Goal: Task Accomplishment & Management: Use online tool/utility

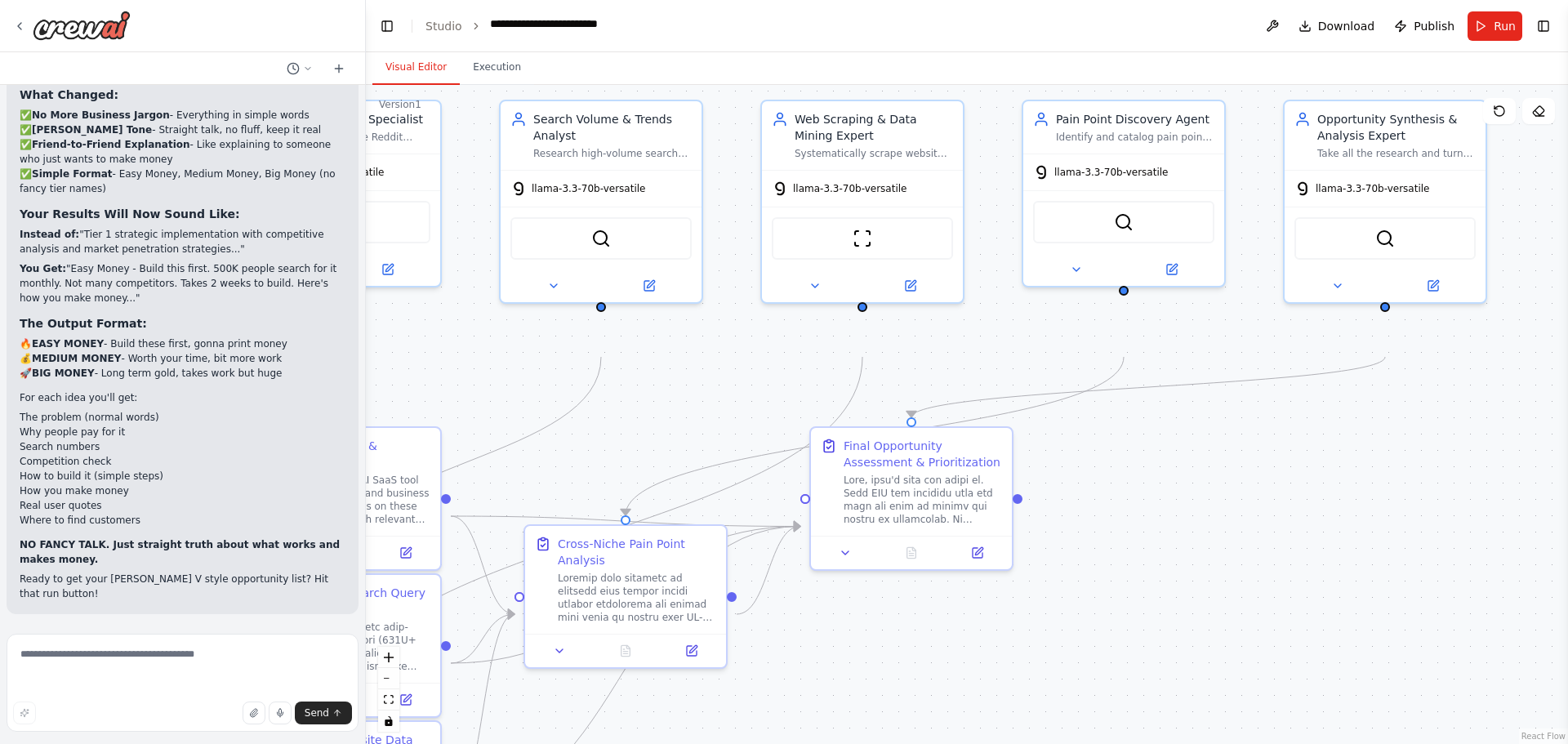
drag, startPoint x: 1313, startPoint y: 145, endPoint x: 858, endPoint y: 77, distance: 460.1
click at [858, 77] on div "Visual Editor Execution Version 1 Show Tools Hide Agents .deletable-edge-delete…" at bounding box center [966, 398] width 1202 height 692
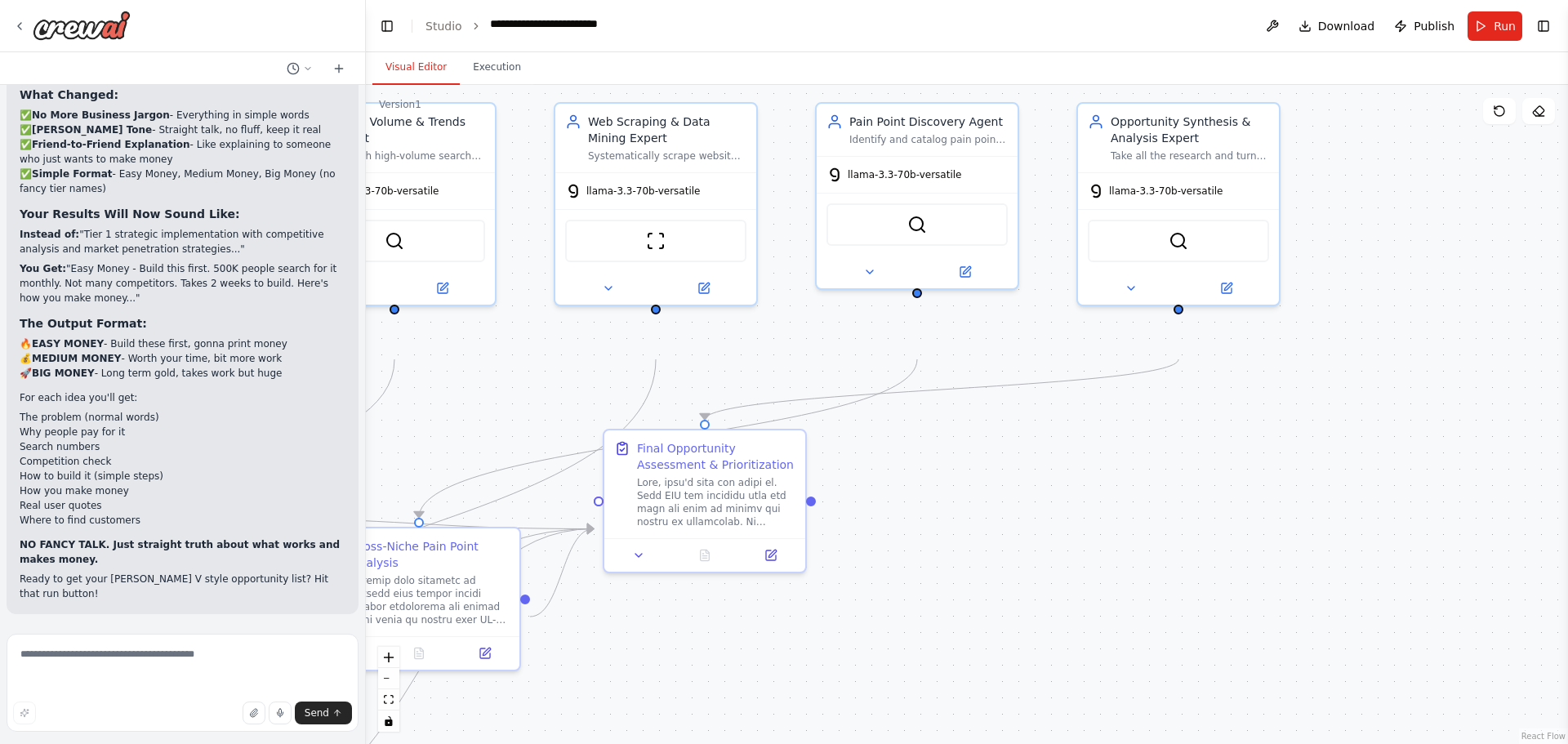
drag, startPoint x: 1415, startPoint y: 483, endPoint x: 1208, endPoint y: 485, distance: 207.0
click at [1208, 485] on div ".deletable-edge-delete-btn { width: 20px; height: 20px; border: 0px solid #ffff…" at bounding box center [966, 415] width 1202 height 660
click at [1474, 40] on button "Run" at bounding box center [1495, 26] width 54 height 30
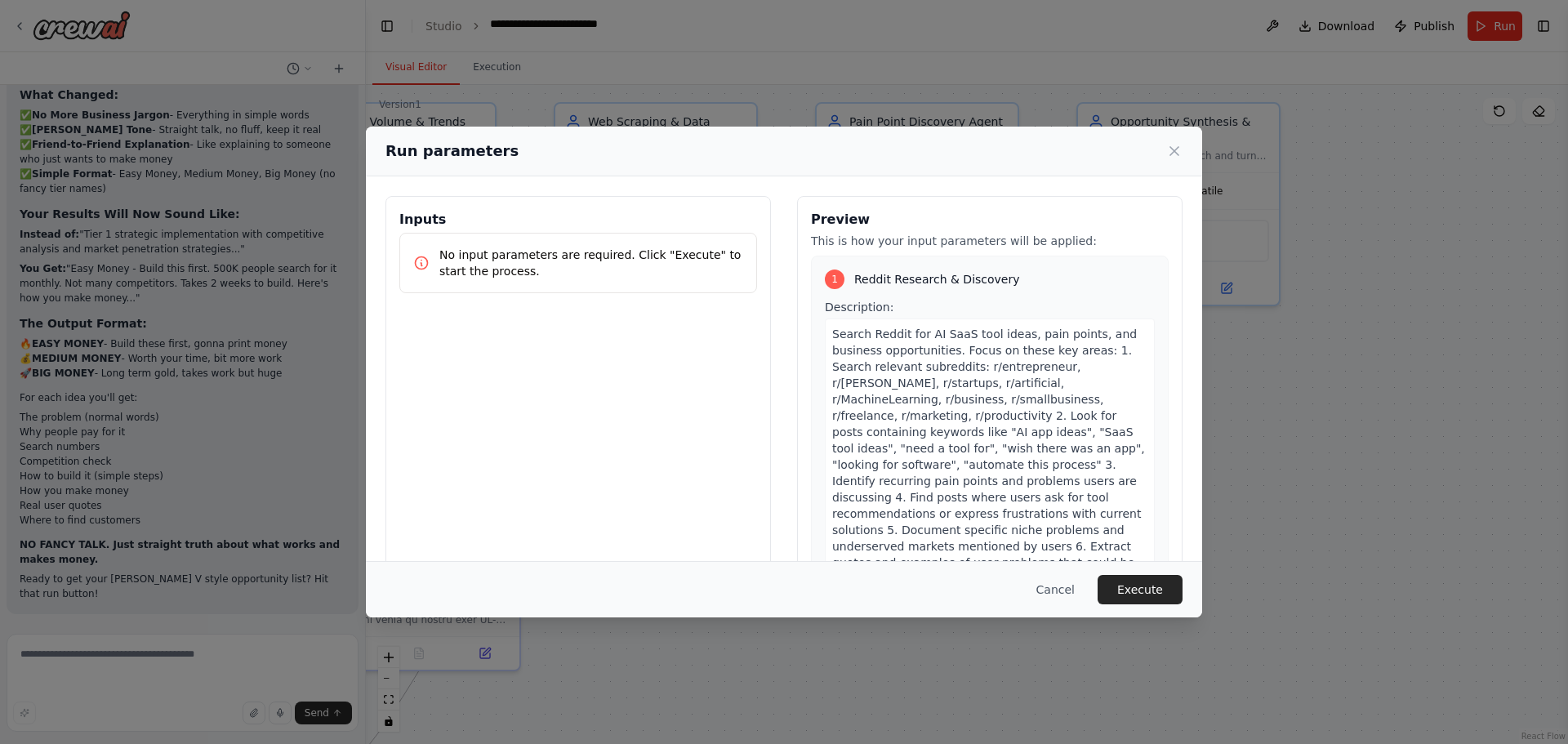
click at [1202, 564] on div "Cancel Execute" at bounding box center [784, 590] width 837 height 56
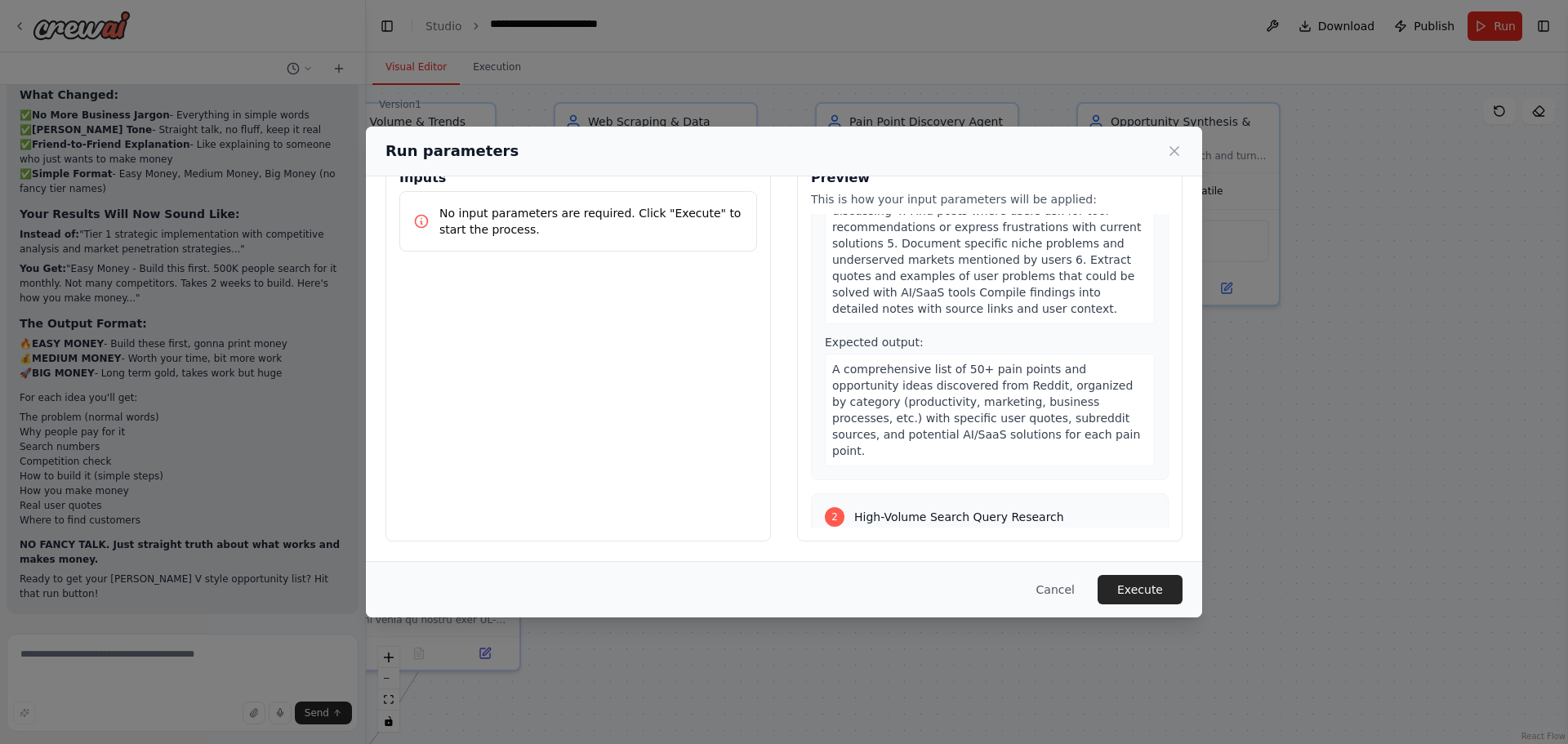
scroll to position [174, 0]
click at [1182, 576] on button "Execute" at bounding box center [1140, 590] width 85 height 30
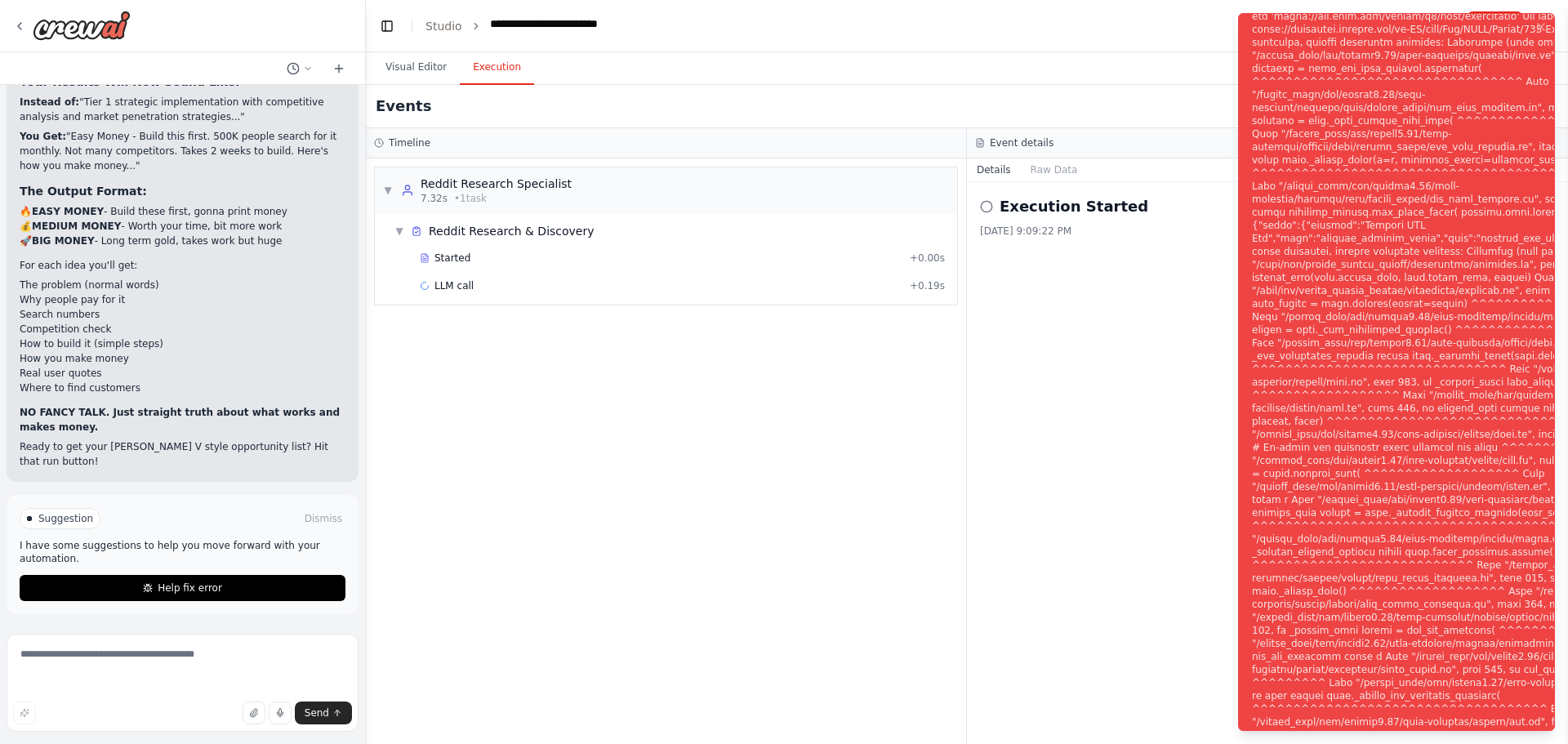
scroll to position [4652, 0]
click at [1535, 28] on icon "Notifications (F8)" at bounding box center [1541, 26] width 13 height 13
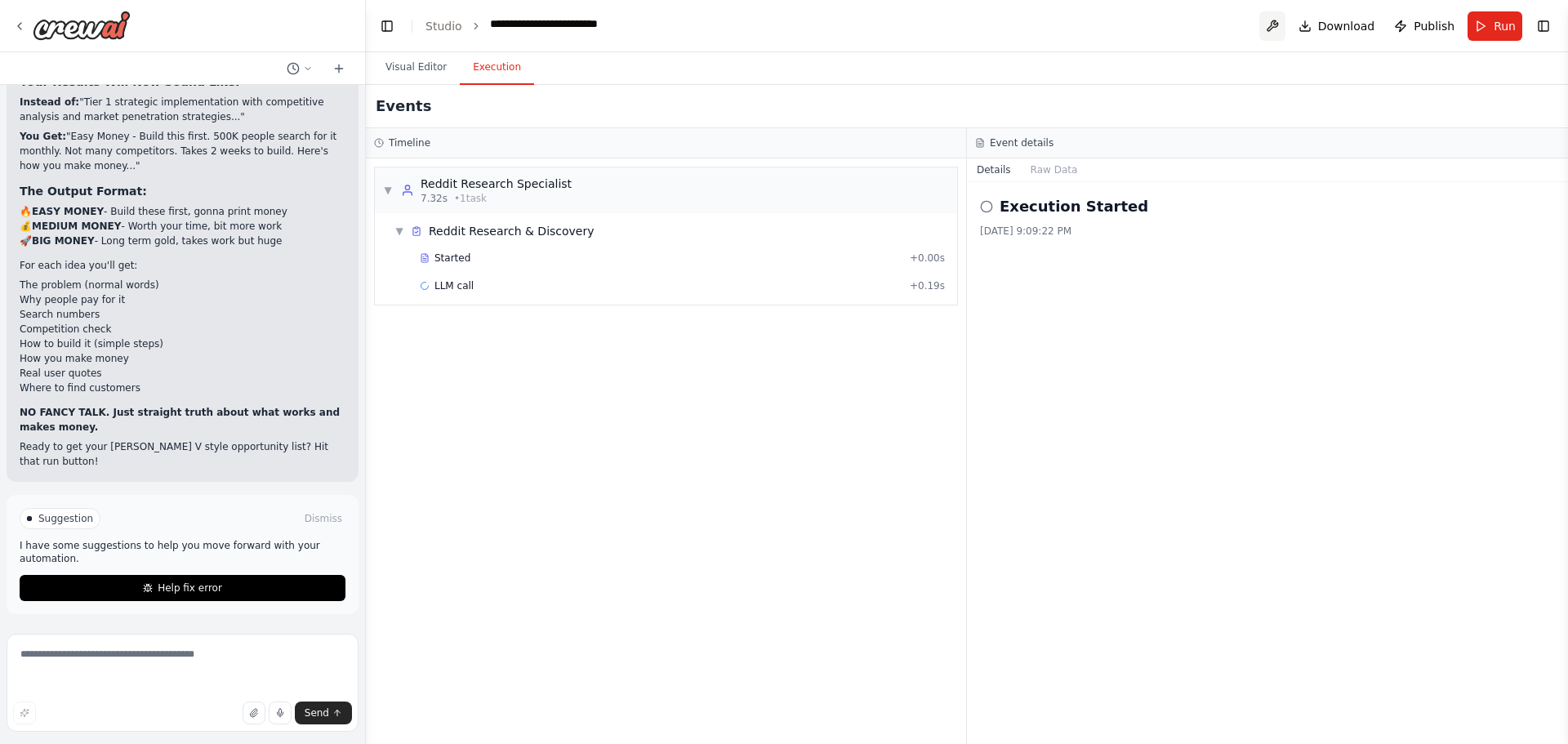
click at [1259, 28] on button at bounding box center [1272, 26] width 26 height 30
click at [1259, 28] on div at bounding box center [1272, 26] width 26 height 30
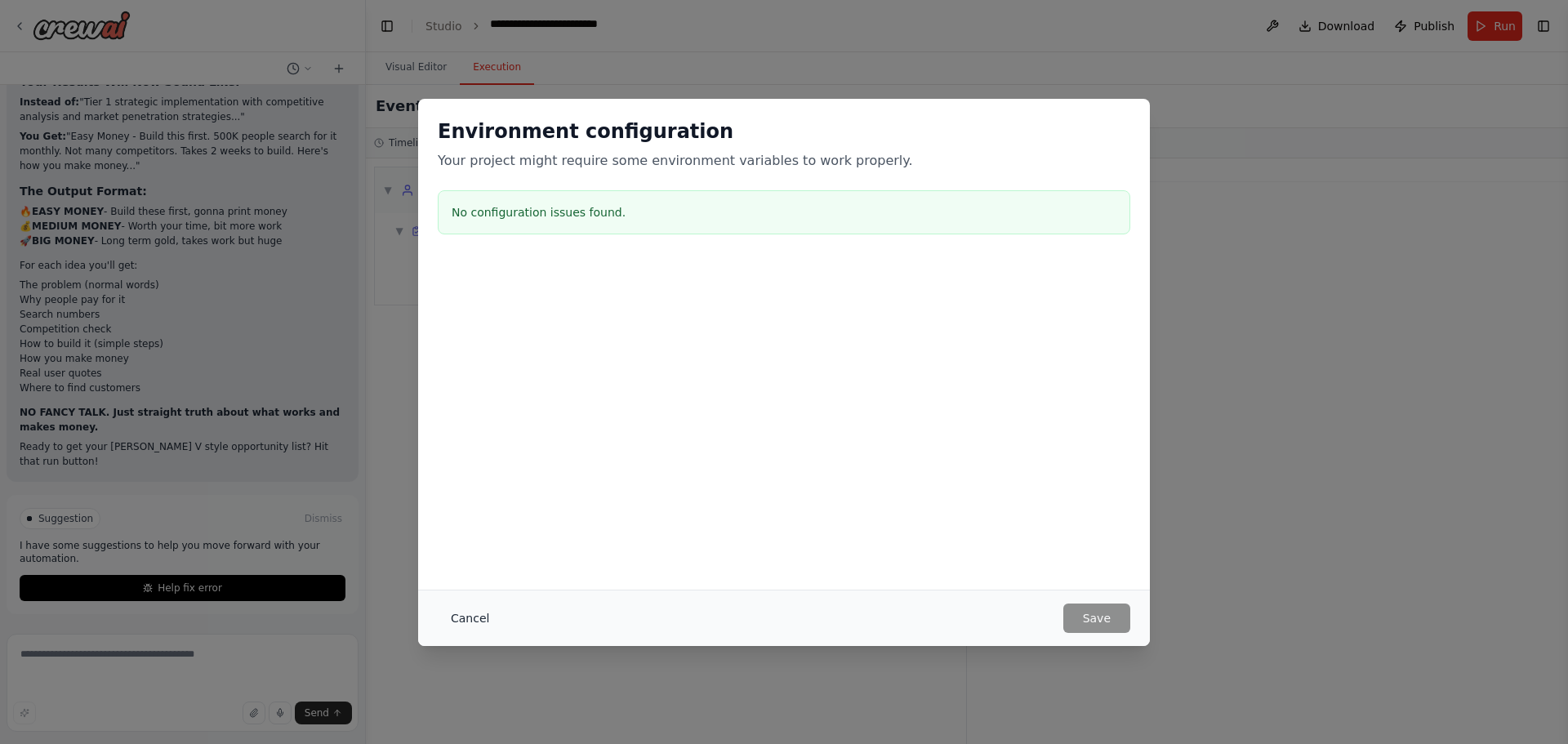
click at [438, 607] on button "Cancel" at bounding box center [470, 619] width 65 height 30
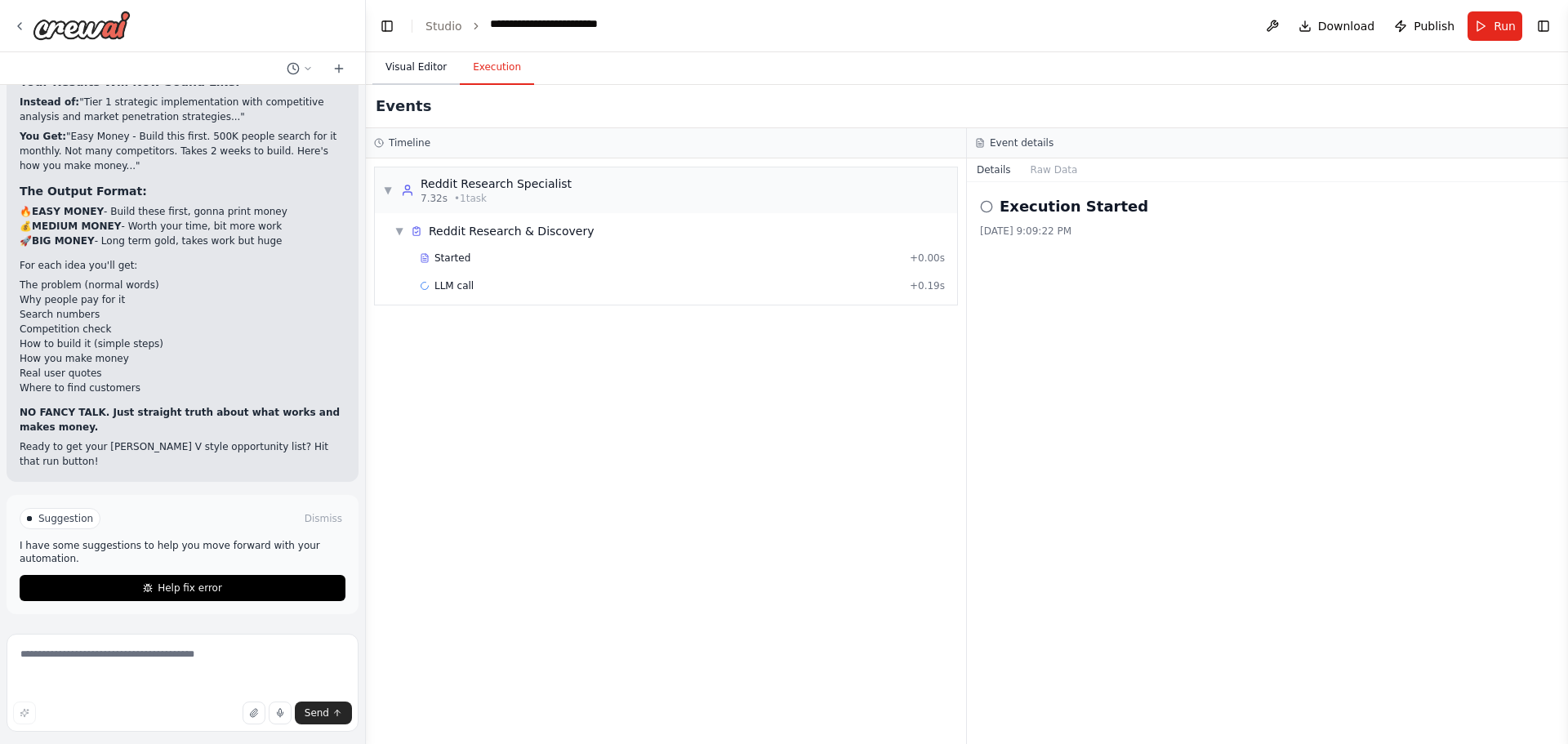
click at [401, 85] on button "Visual Editor" at bounding box center [417, 68] width 88 height 34
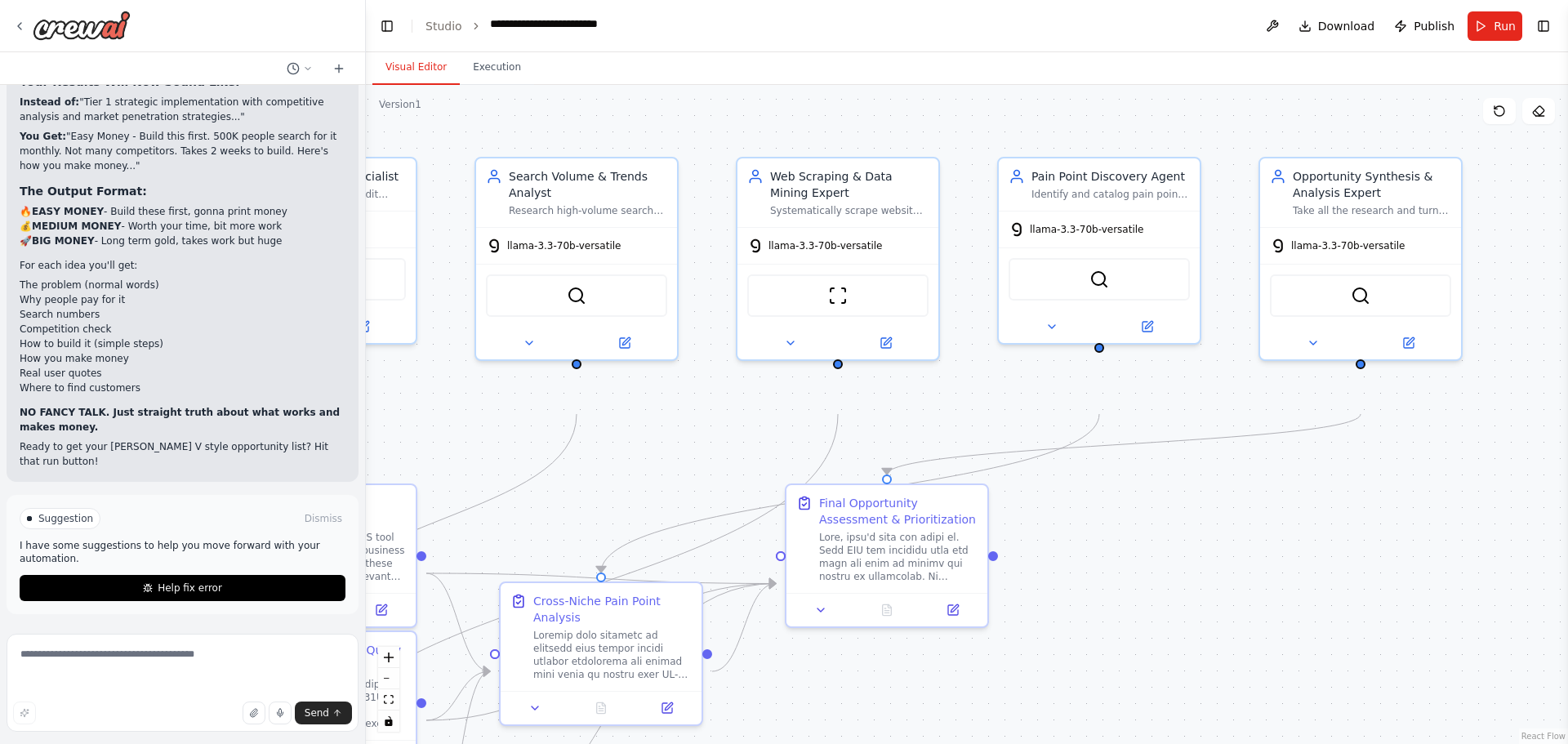
drag, startPoint x: 944, startPoint y: 488, endPoint x: 1103, endPoint y: 521, distance: 162.4
click at [1103, 521] on div ".deletable-edge-delete-btn { width: 20px; height: 20px; border: 0px solid #ffff…" at bounding box center [966, 415] width 1202 height 660
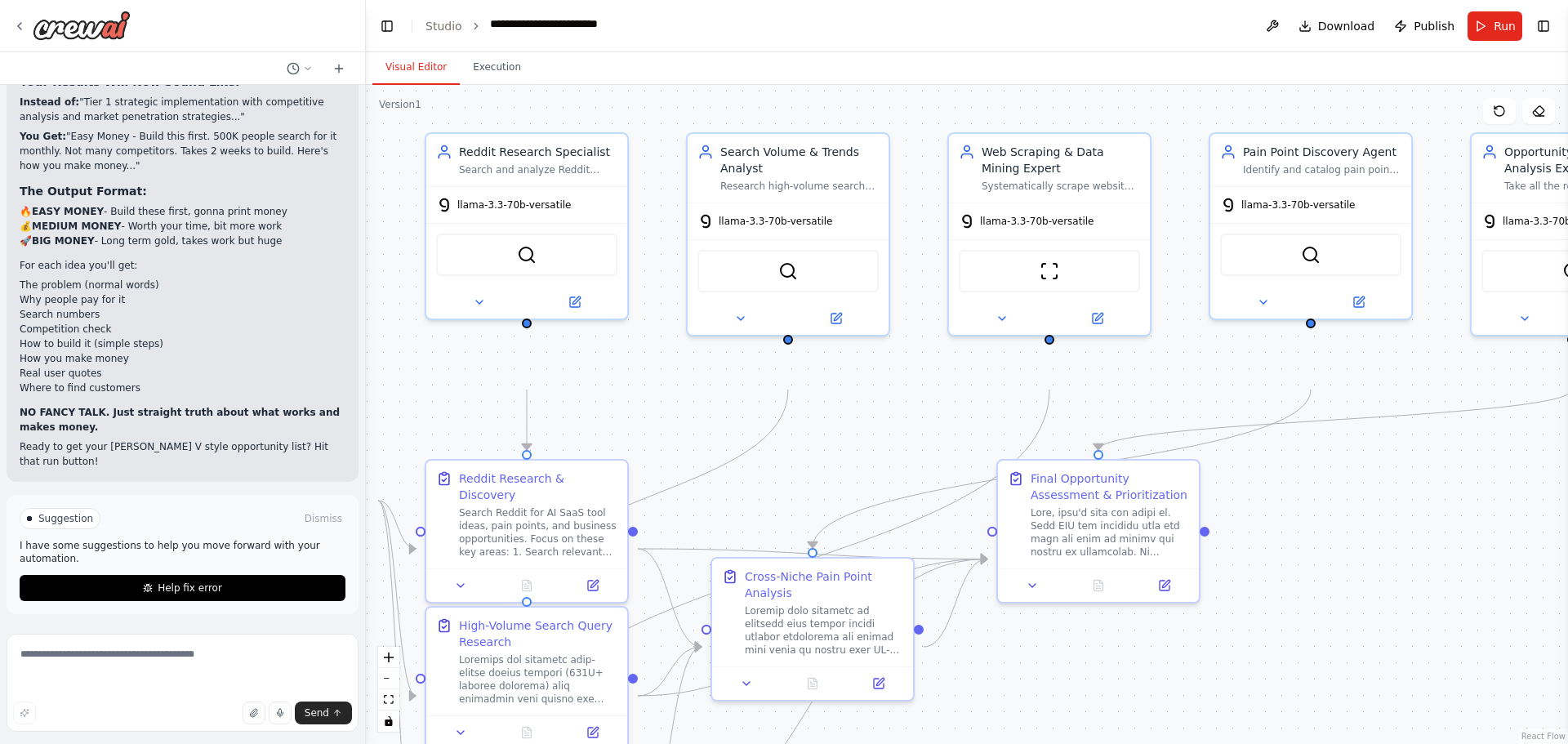
drag, startPoint x: 565, startPoint y: 505, endPoint x: 775, endPoint y: 482, distance: 211.3
click at [775, 482] on div ".deletable-edge-delete-btn { width: 20px; height: 20px; border: 0px solid #ffff…" at bounding box center [966, 415] width 1202 height 660
click at [530, 70] on button "Execution" at bounding box center [496, 68] width 75 height 34
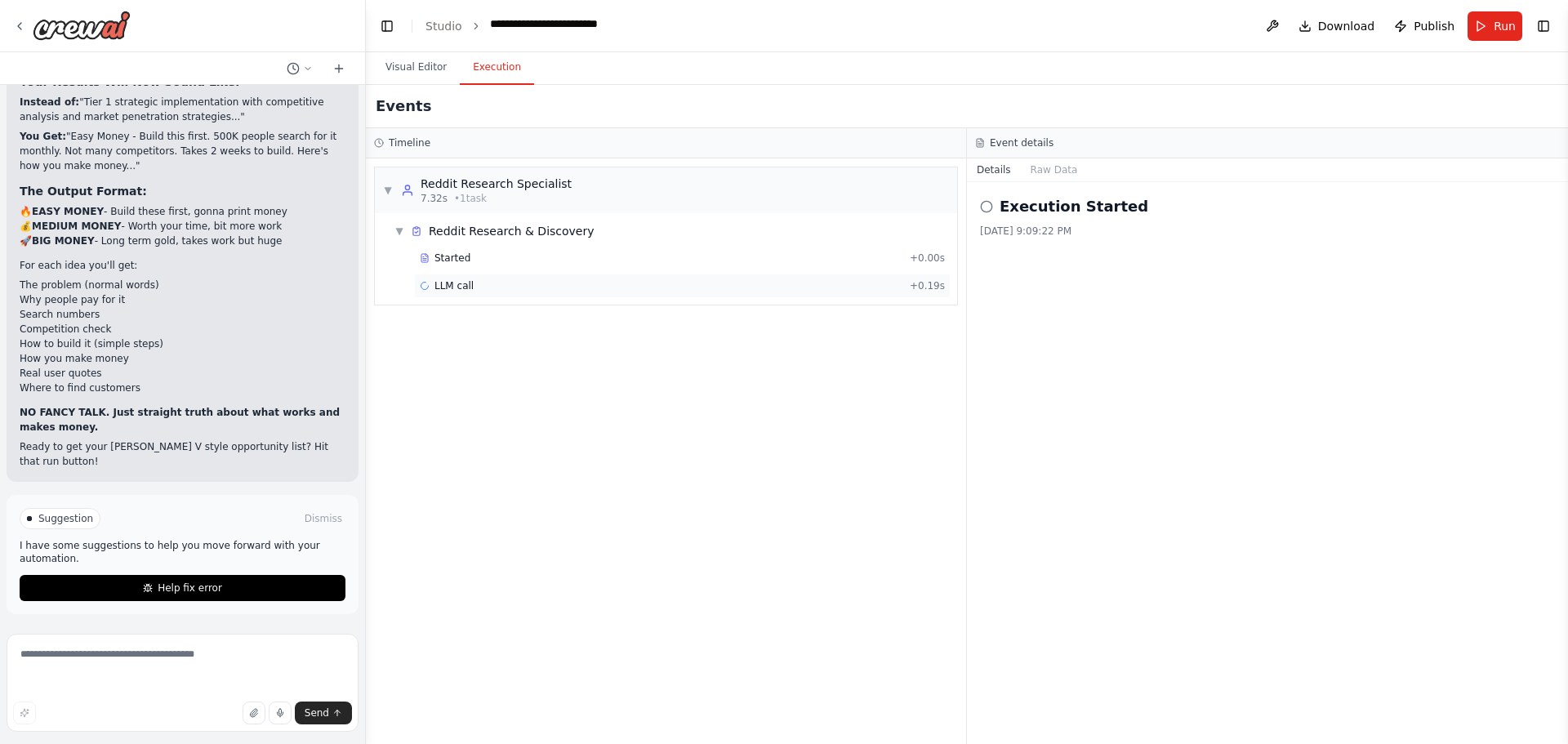
click at [474, 292] on span "LLM call" at bounding box center [453, 285] width 39 height 13
click at [1075, 182] on button "Messages" at bounding box center [1054, 170] width 68 height 23
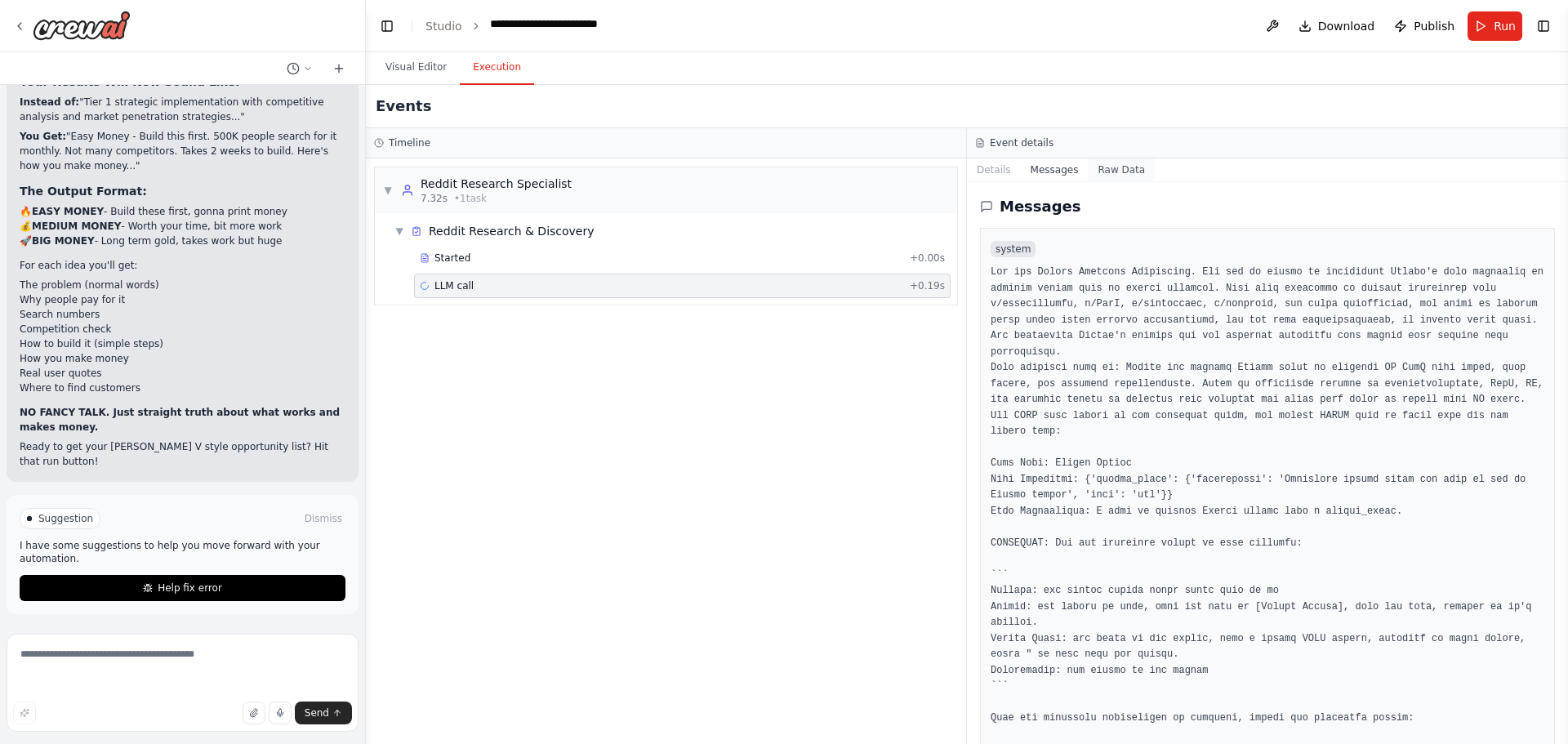
click at [1128, 182] on button "Raw Data" at bounding box center [1121, 170] width 67 height 23
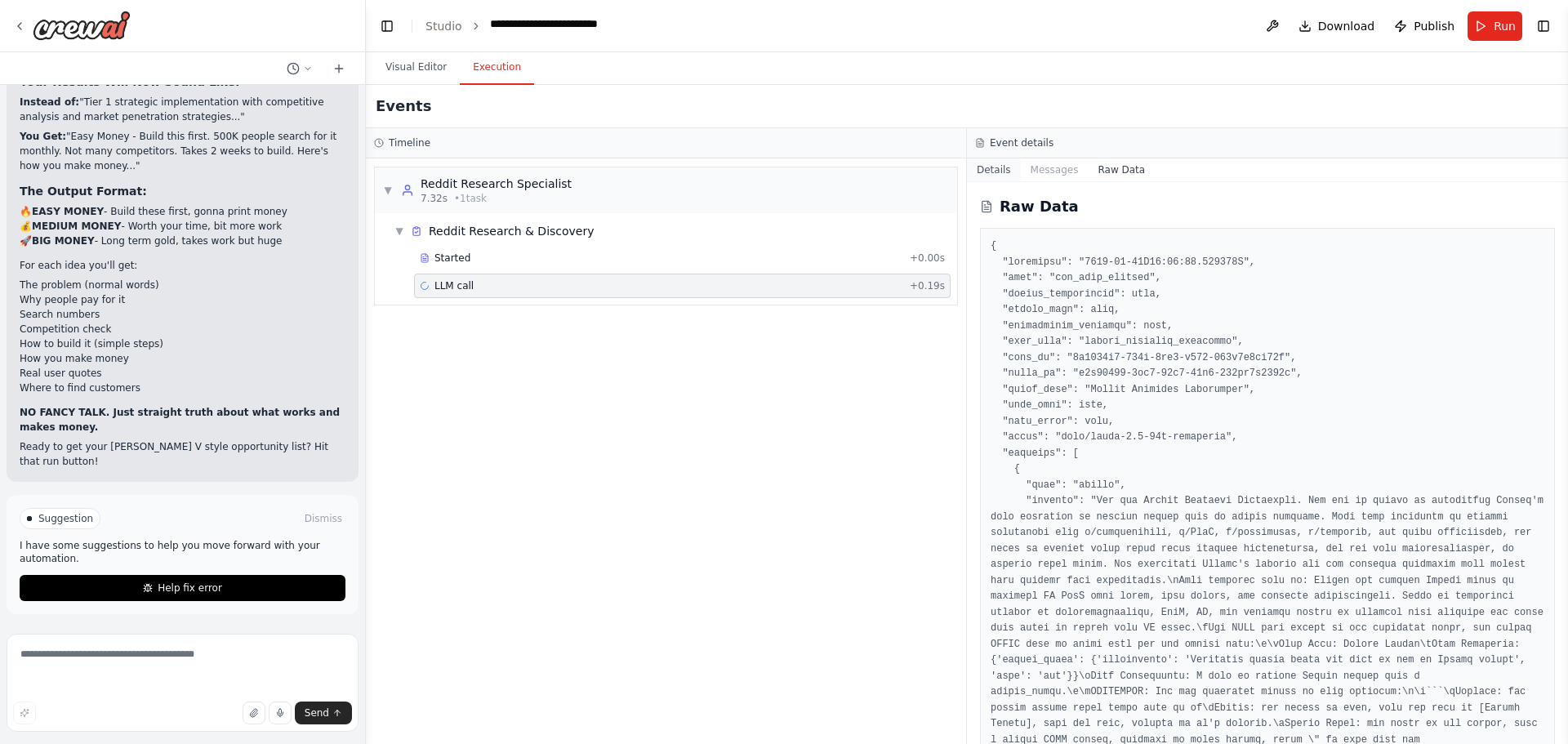
click at [1007, 182] on button "Details" at bounding box center [994, 170] width 53 height 23
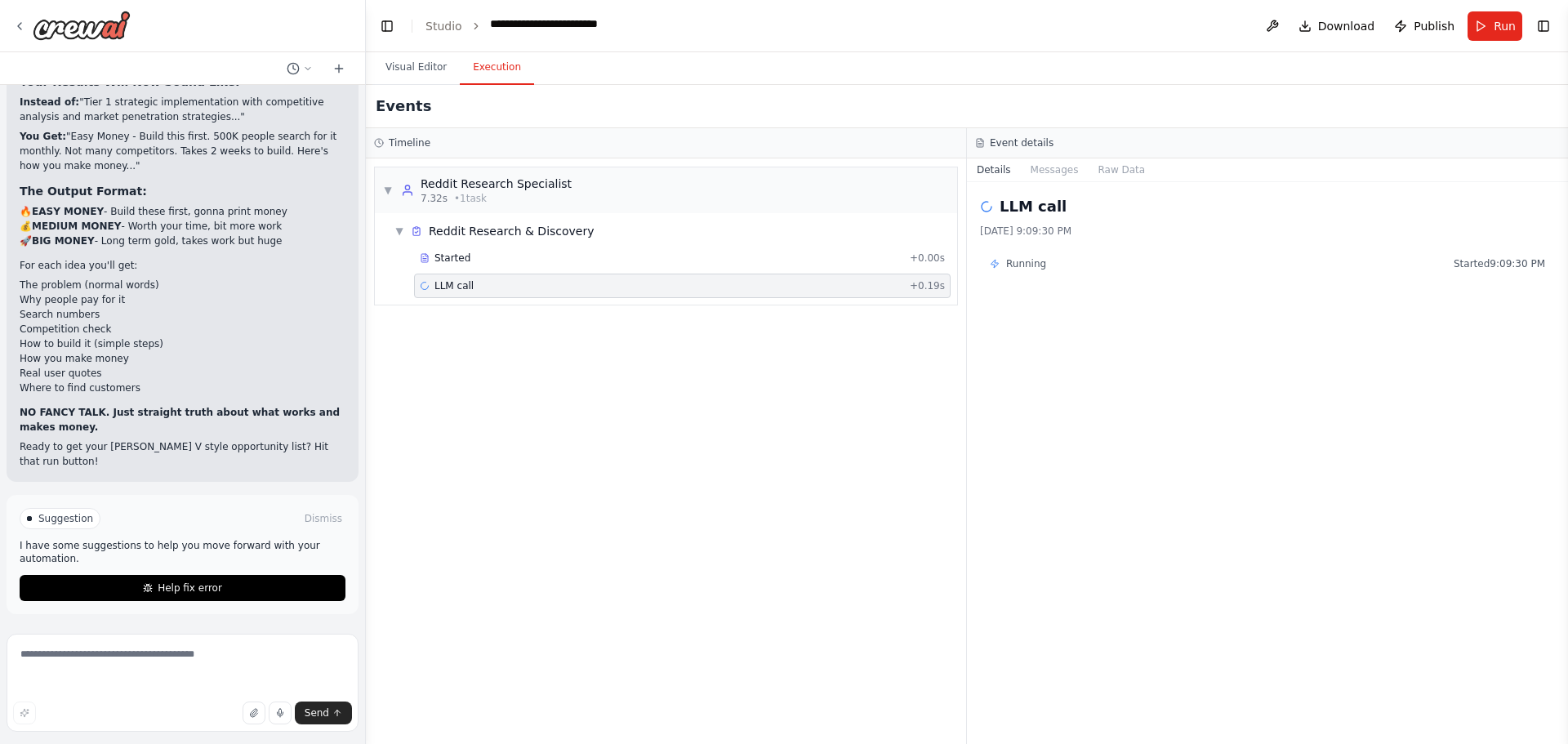
click at [1468, 41] on button "Run" at bounding box center [1495, 26] width 54 height 30
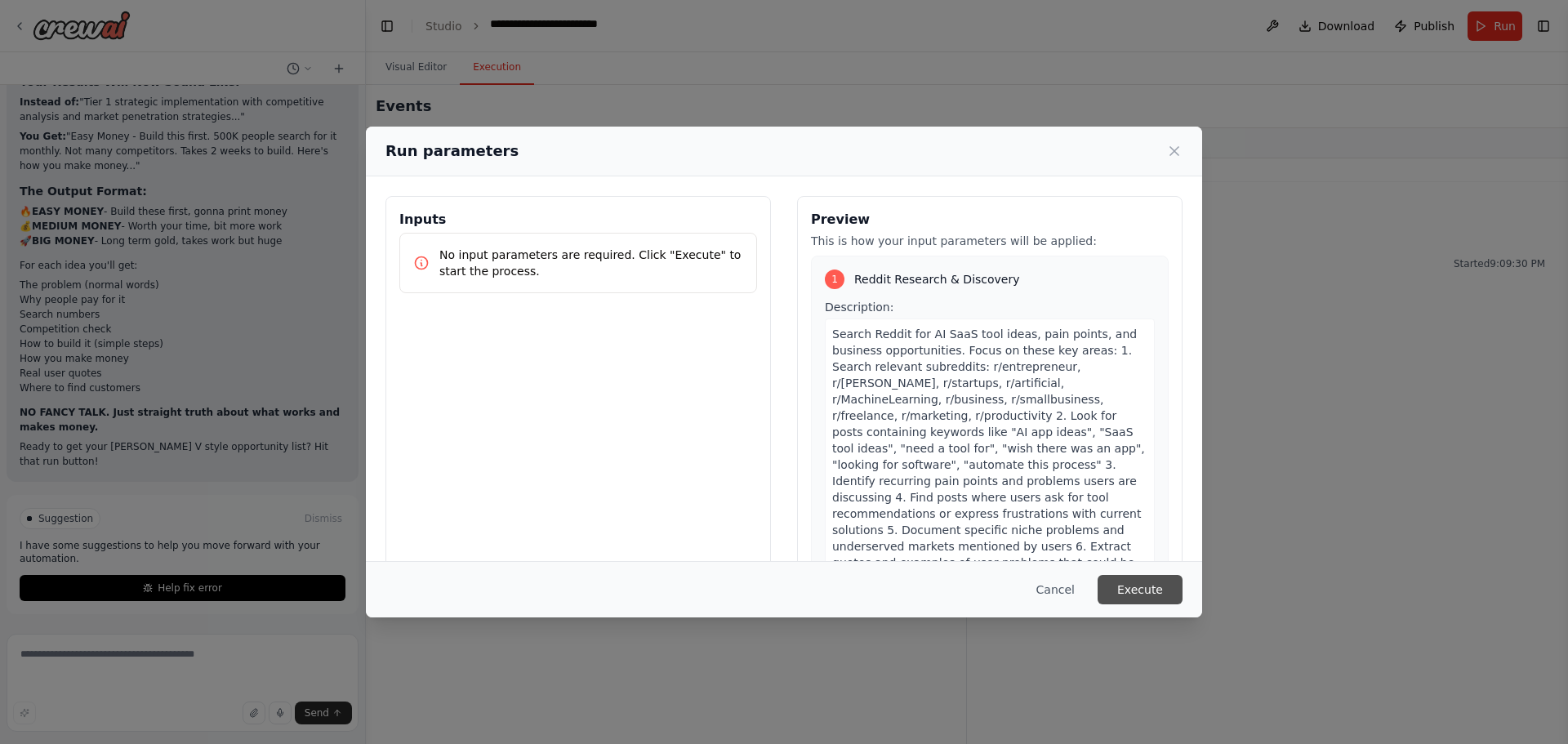
click at [1182, 585] on button "Execute" at bounding box center [1140, 590] width 85 height 30
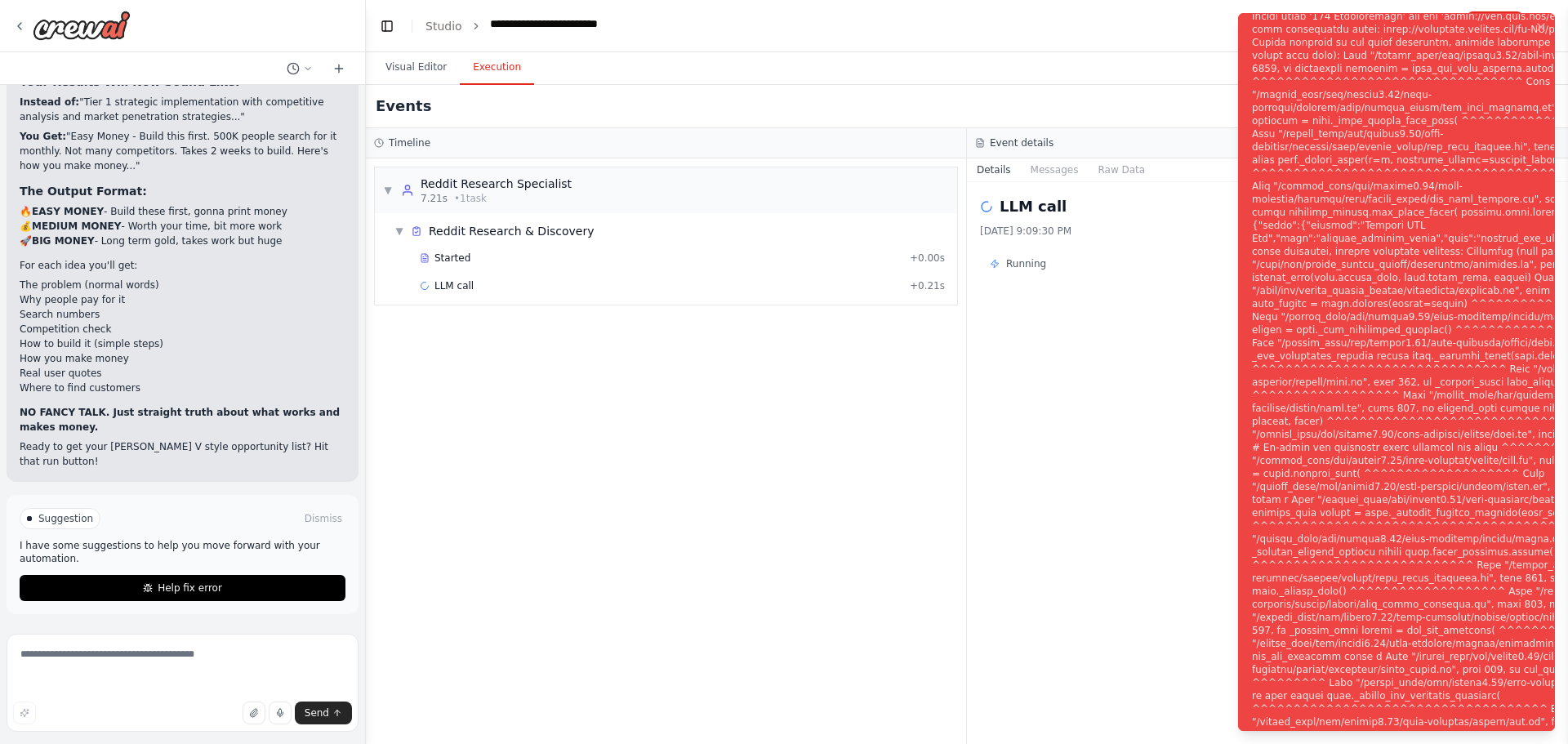
drag, startPoint x: 1333, startPoint y: 91, endPoint x: 1427, endPoint y: 69, distance: 96.5
click at [1428, 69] on div "Notifications (F8)" at bounding box center [1482, 383] width 460 height 1112
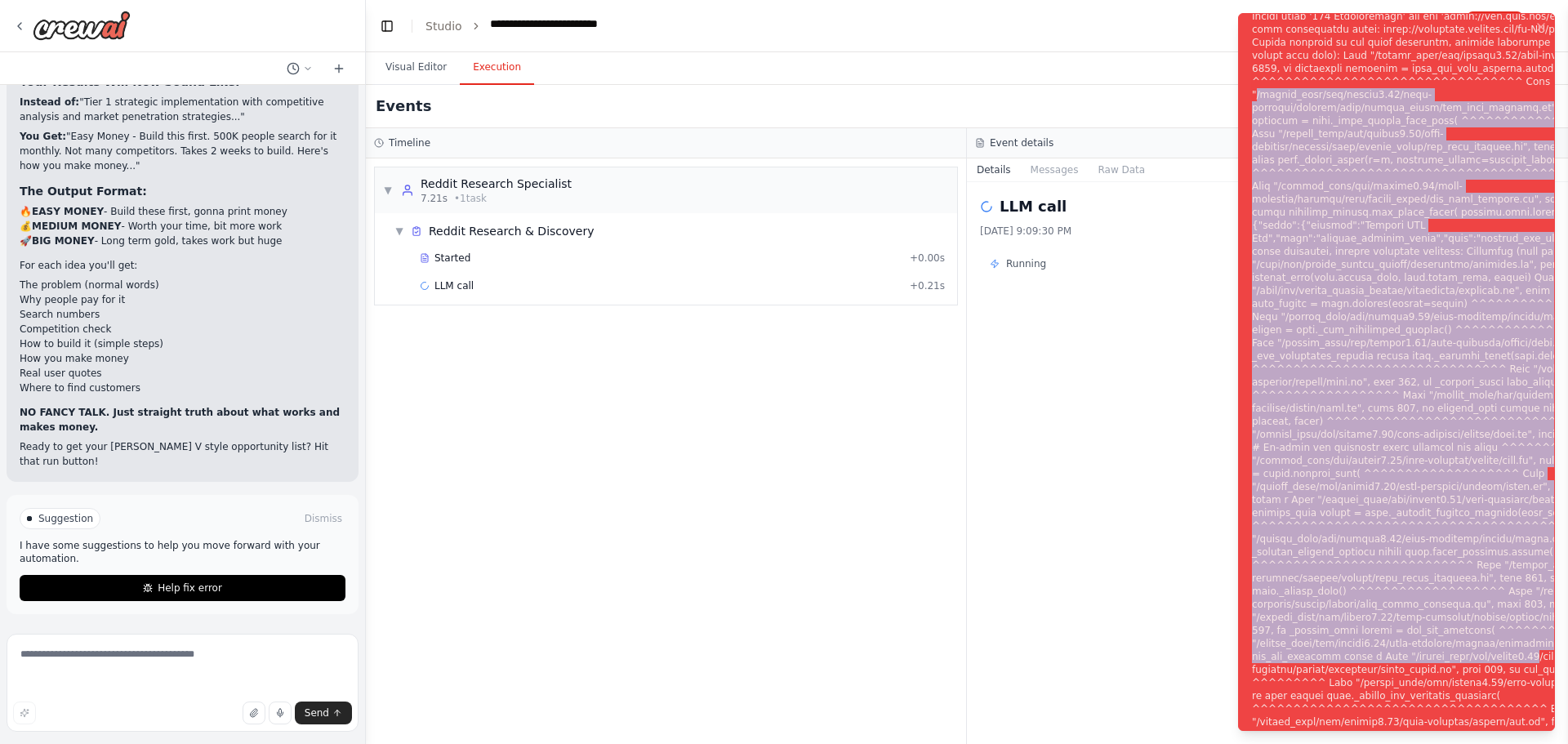
drag, startPoint x: 1262, startPoint y: 18, endPoint x: 1420, endPoint y: 769, distance: 767.4
click at [1420, 742] on div "Notifications (F8)" at bounding box center [1482, 383] width 460 height 1112
copy div "/shared_venv/lib/python3.12/site-packages/litellm/llms/custom_httpx/llm_http_ha…"
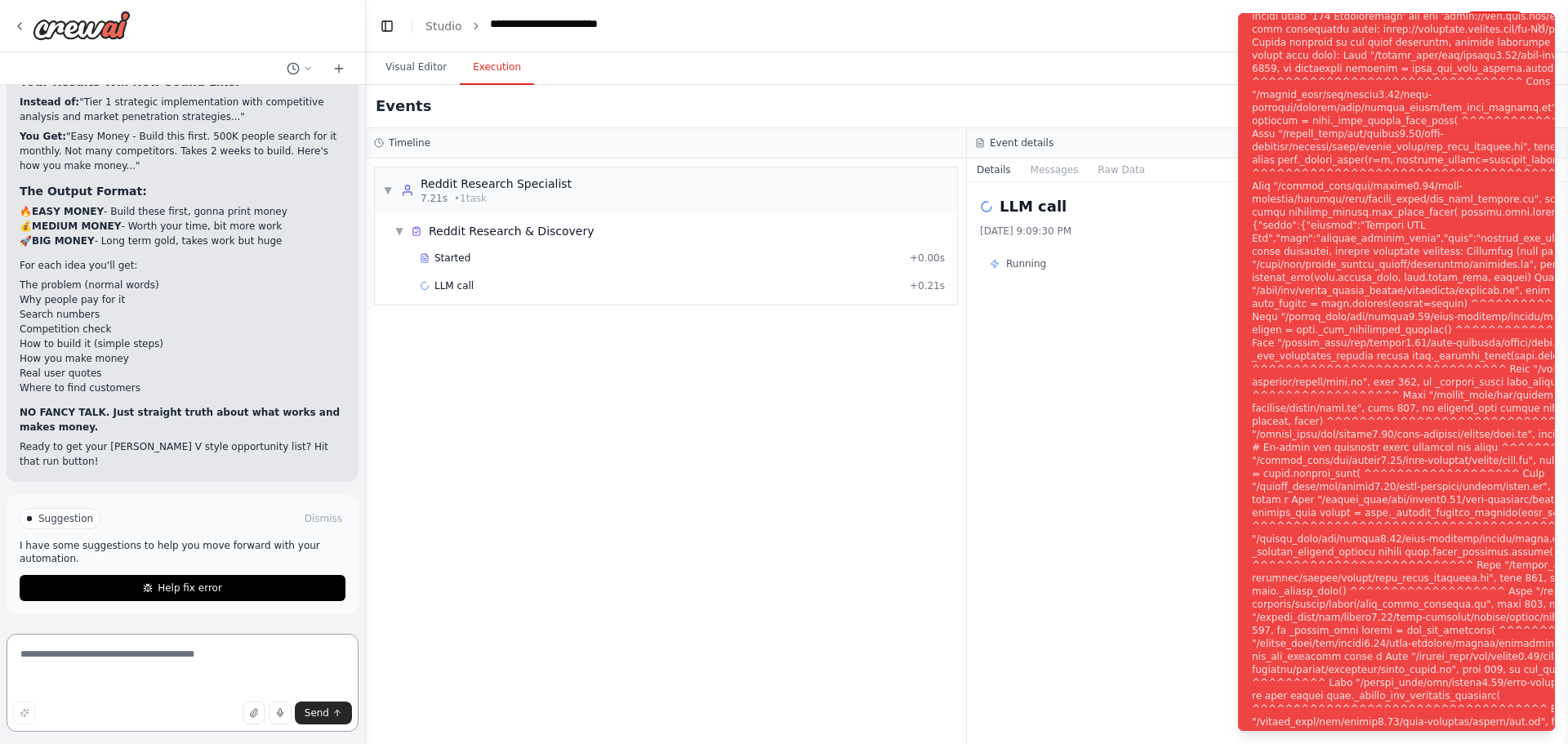
paste textarea "**********"
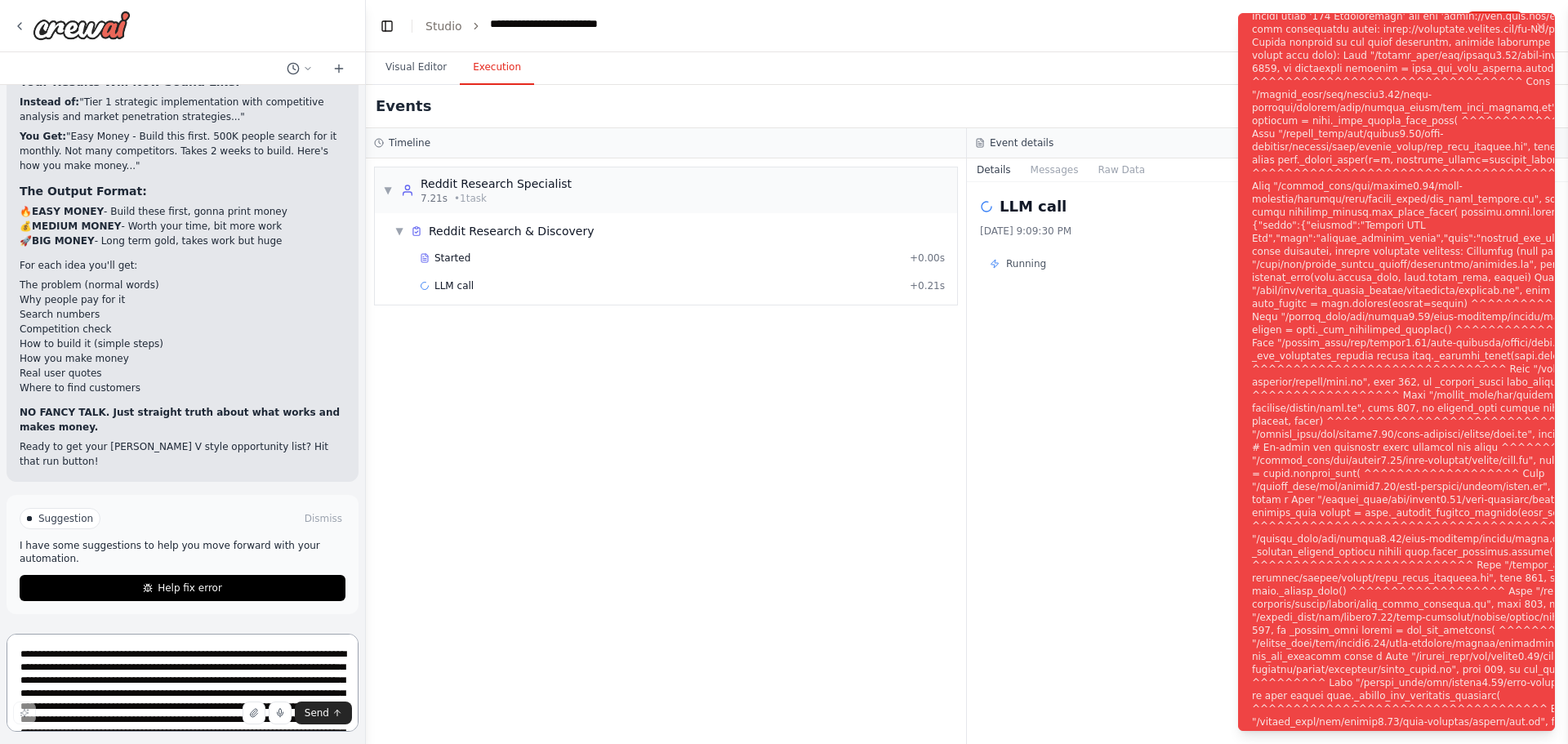
scroll to position [1178, 0]
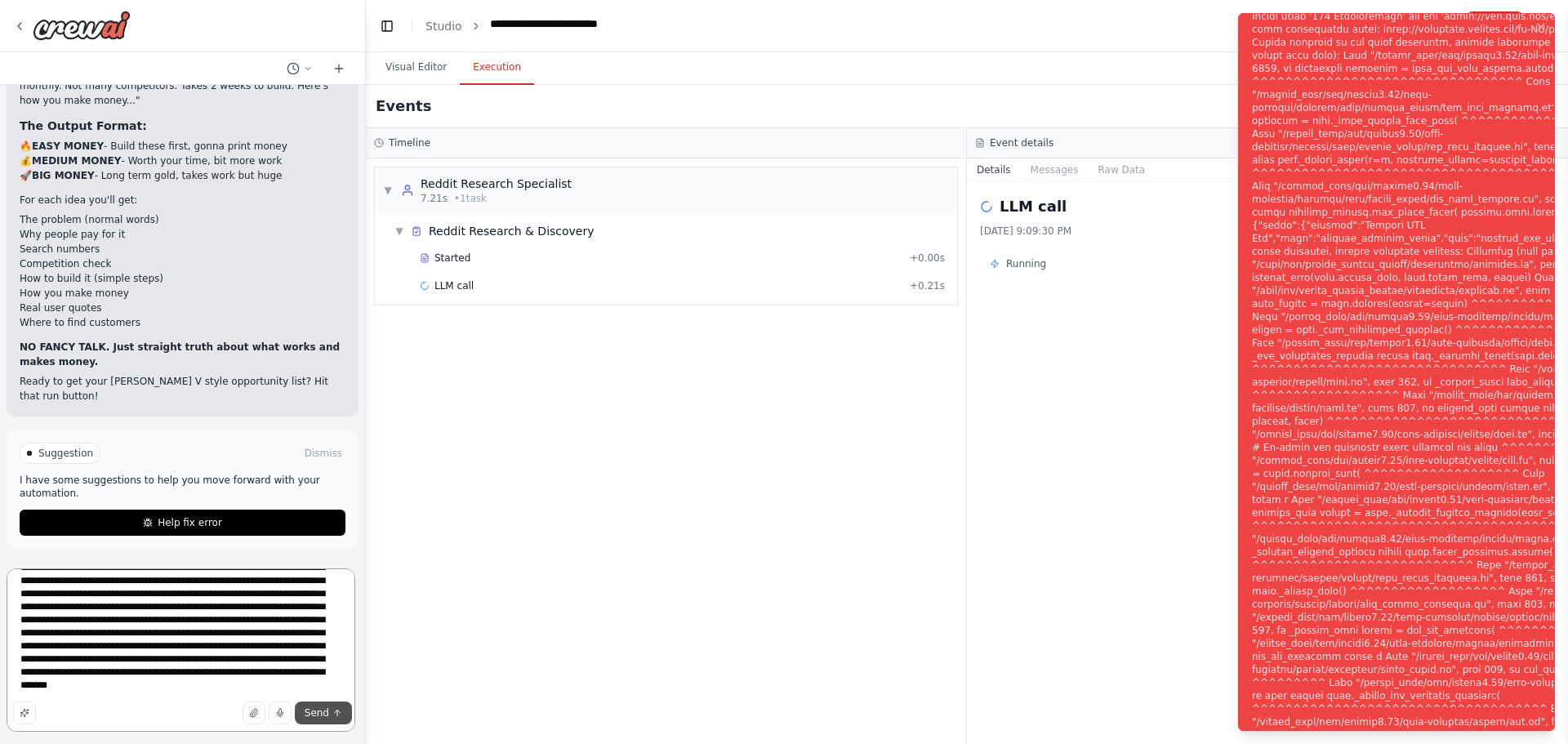
type textarea "**********"
click at [310, 709] on span "Send" at bounding box center [317, 713] width 25 height 13
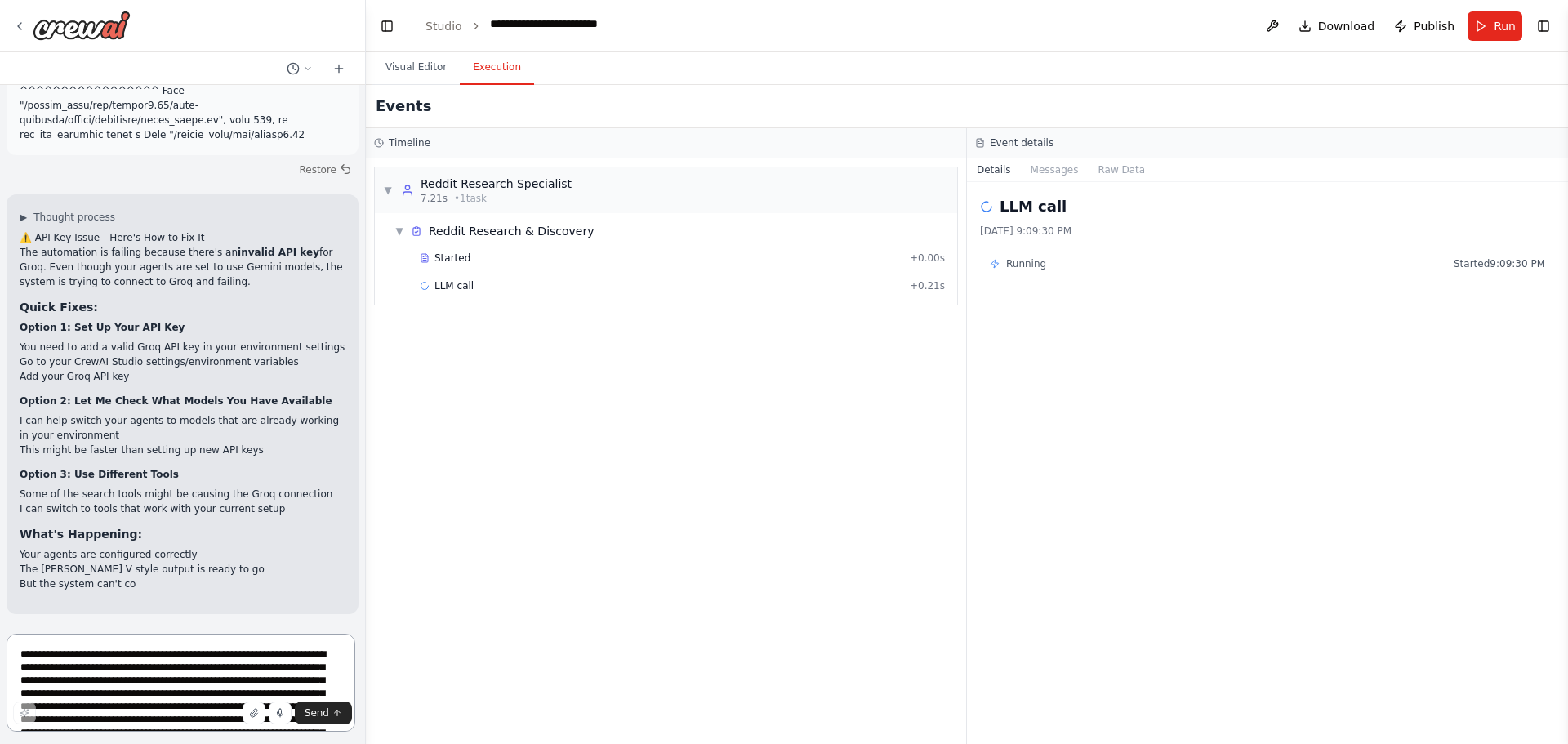
scroll to position [6854, 0]
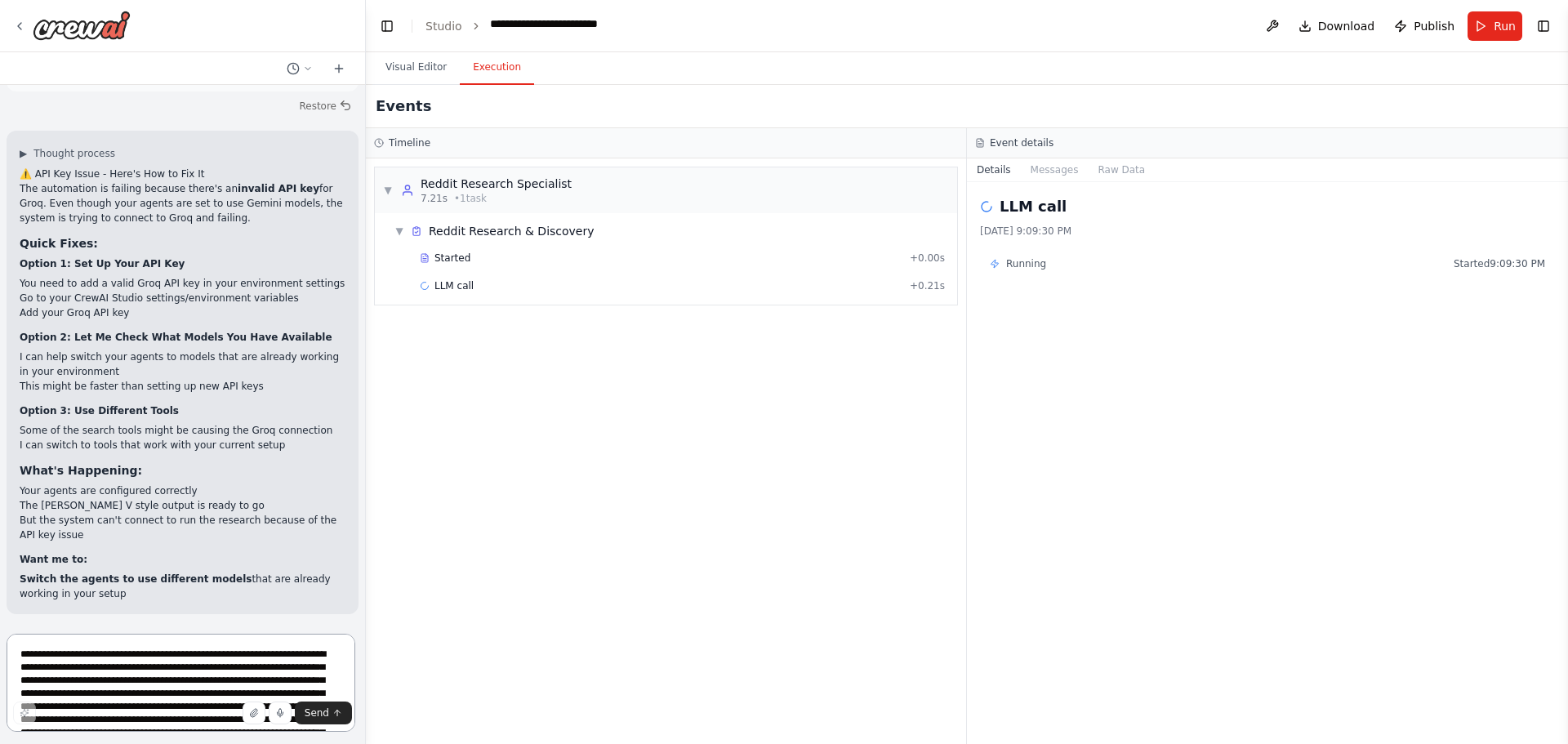
click at [129, 669] on textarea at bounding box center [181, 683] width 349 height 98
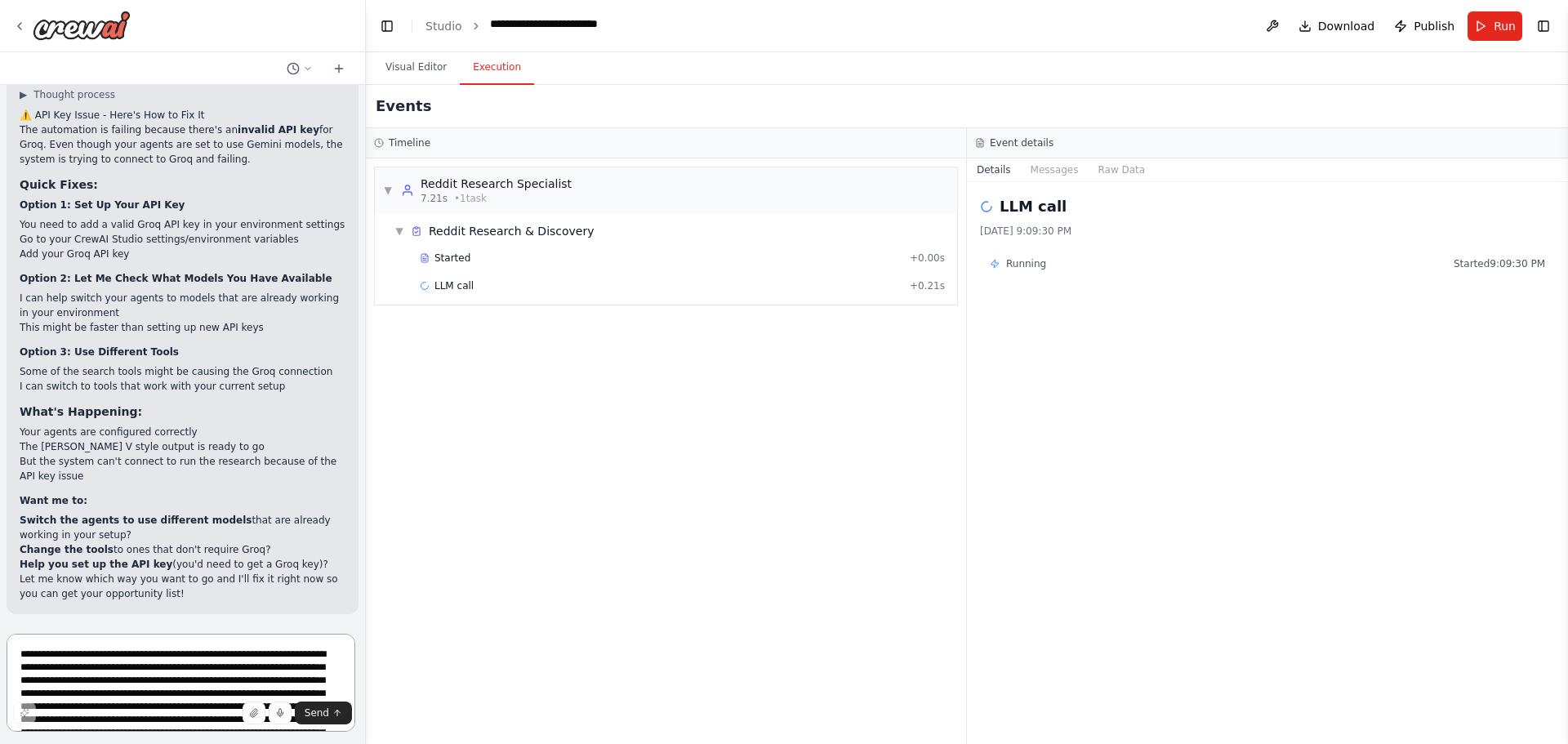
scroll to position [7026, 0]
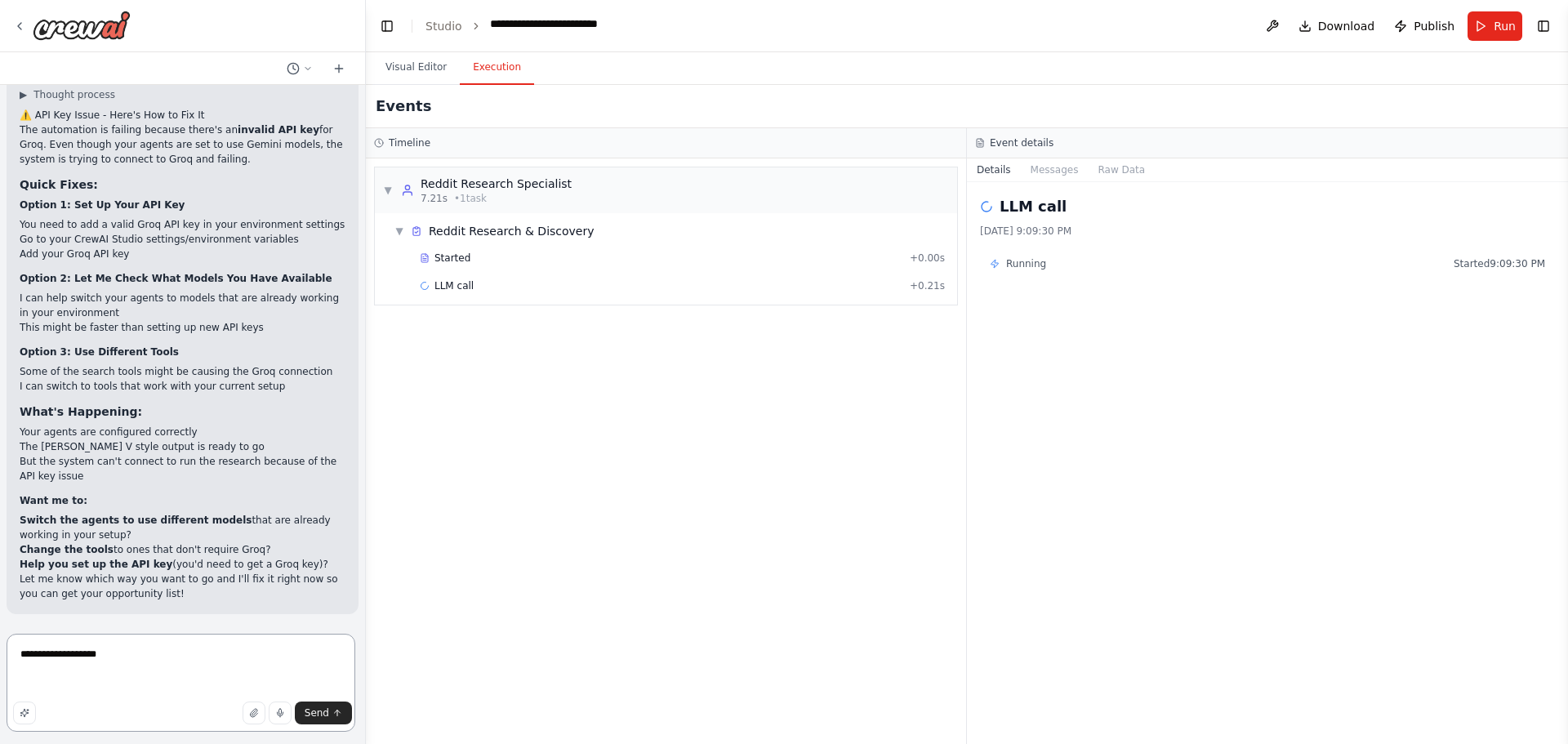
type textarea "**********"
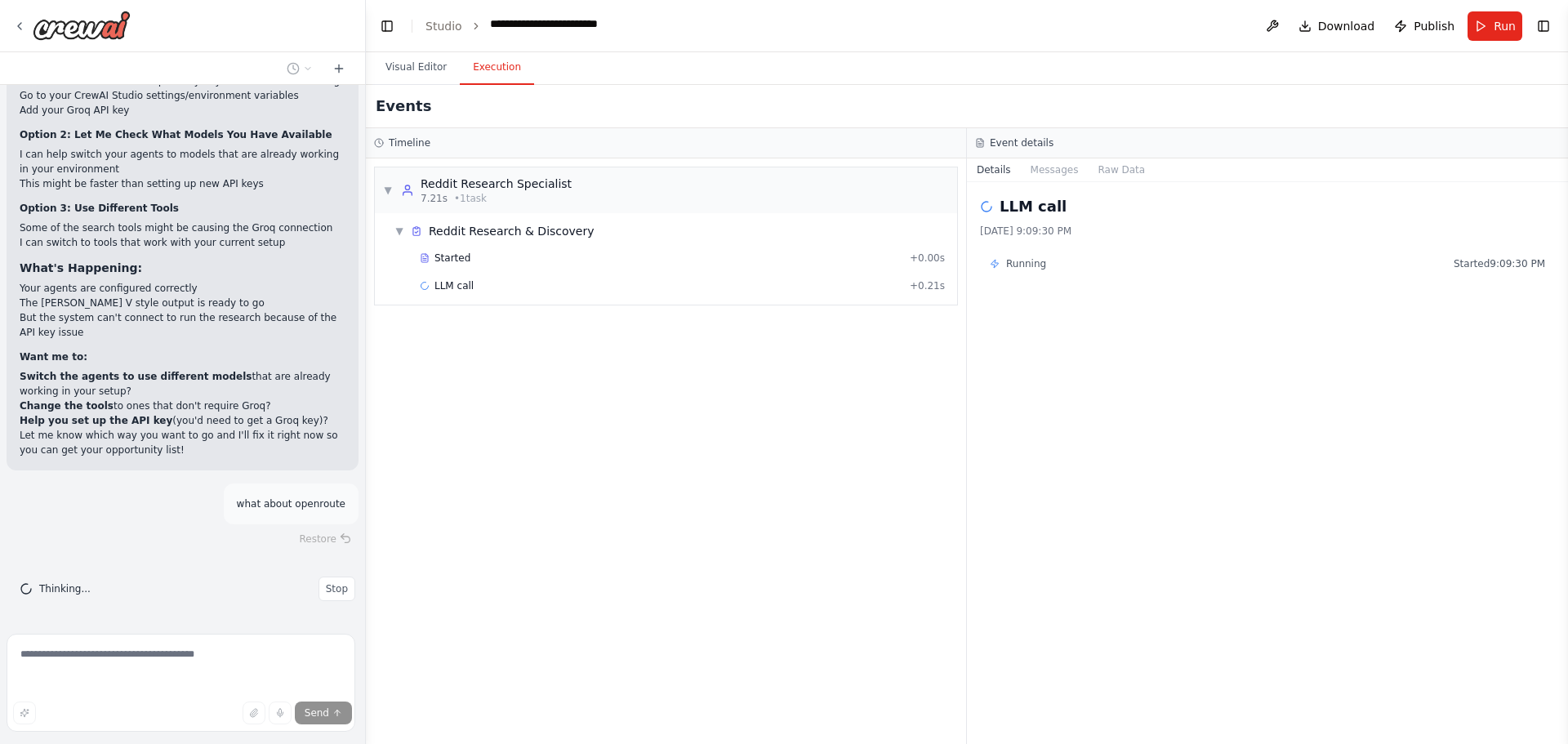
scroll to position [7205, 0]
